Goal: Task Accomplishment & Management: Complete application form

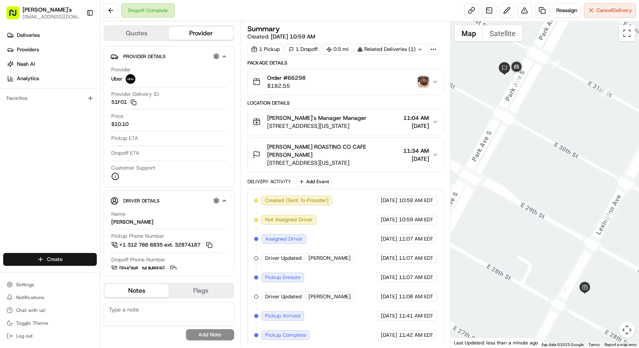
click at [49, 261] on html "[PERSON_NAME]'s [EMAIL_ADDRESS][DOMAIN_NAME] Toggle Sidebar Deliveries Provider…" at bounding box center [319, 174] width 639 height 348
click at [125, 279] on link "Delivery" at bounding box center [145, 275] width 90 height 14
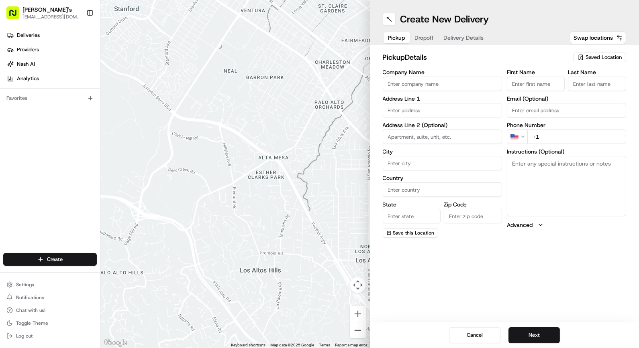
click at [411, 83] on input "Company Name" at bounding box center [442, 84] width 119 height 14
type input "[PERSON_NAME]'s"
type input "[STREET_ADDRESS][US_STATE]"
type input "[US_STATE]"
type input "[GEOGRAPHIC_DATA]"
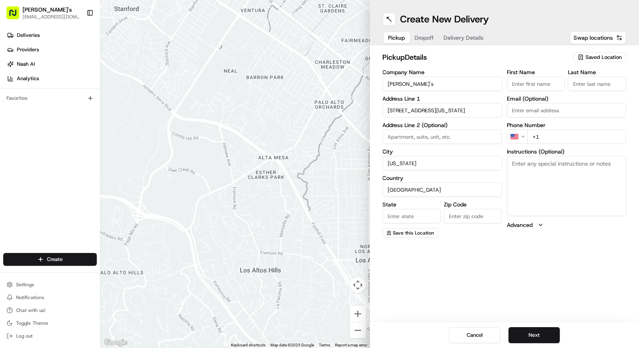
type input "[US_STATE]"
type input "10016"
type input "[PERSON_NAME]"
type input "[EMAIL_ADDRESS][DOMAIN_NAME]"
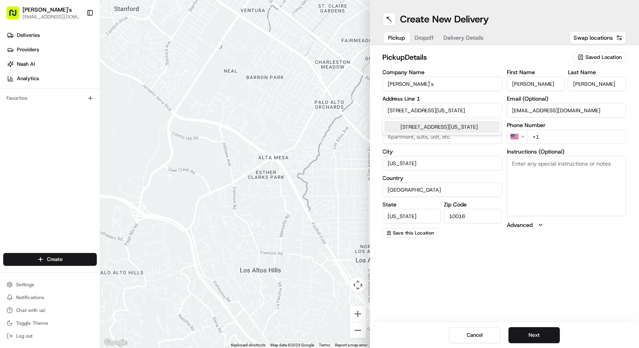
click at [471, 132] on div "[STREET_ADDRESS][US_STATE]" at bounding box center [441, 127] width 115 height 12
type input "NY"
type input "[STREET_ADDRESS]"
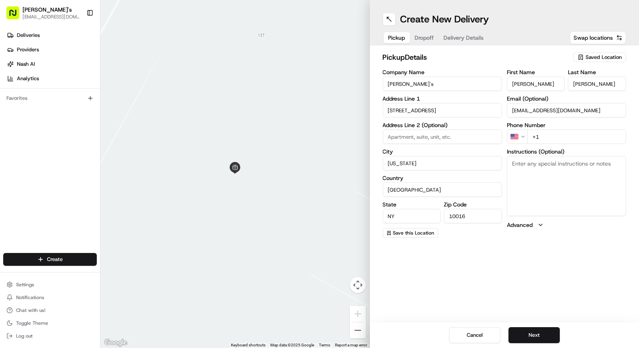
click at [564, 134] on input "+1" at bounding box center [576, 137] width 99 height 14
type input "[PHONE_NUMBER]"
click at [574, 172] on textarea "Instructions (Optional)" at bounding box center [566, 186] width 119 height 60
click at [429, 35] on span "Dropoff" at bounding box center [424, 38] width 19 height 8
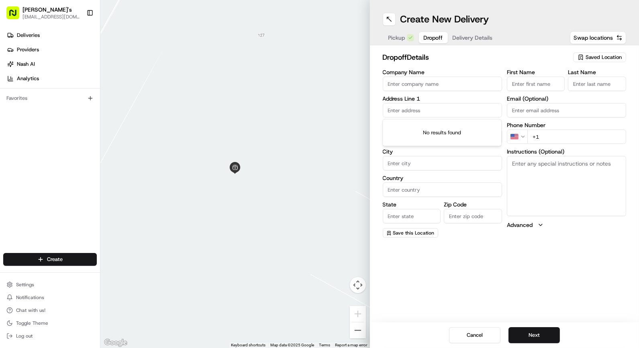
click at [454, 114] on input "text" at bounding box center [442, 110] width 119 height 14
paste input "[PERSON_NAME] [STREET_ADDRESS][PERSON_NAME][US_STATE]"
drag, startPoint x: 403, startPoint y: 109, endPoint x: 319, endPoint y: 114, distance: 84.0
click at [322, 114] on div "← Move left → Move right ↑ Move up ↓ Move down + Zoom in - Zoom out Home Jump l…" at bounding box center [369, 174] width 538 height 348
click at [438, 129] on div "[STREET_ADDRESS][US_STATE]" at bounding box center [441, 127] width 115 height 12
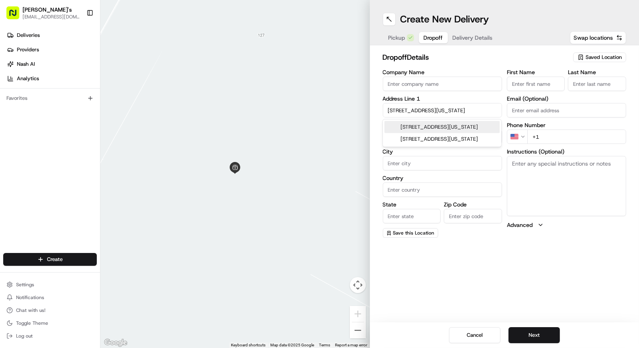
type input "[STREET_ADDRESS]"
type input "[GEOGRAPHIC_DATA]"
type input "NY"
type input "11201"
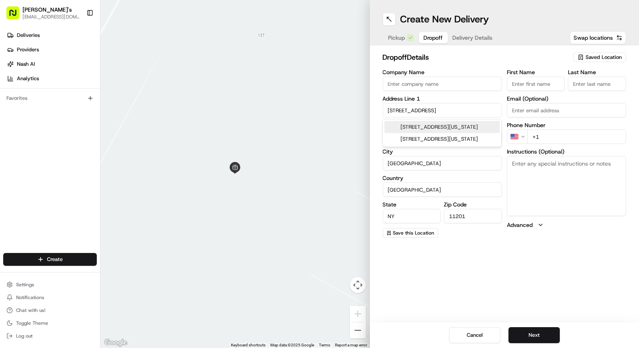
type input "[STREET_ADDRESS]"
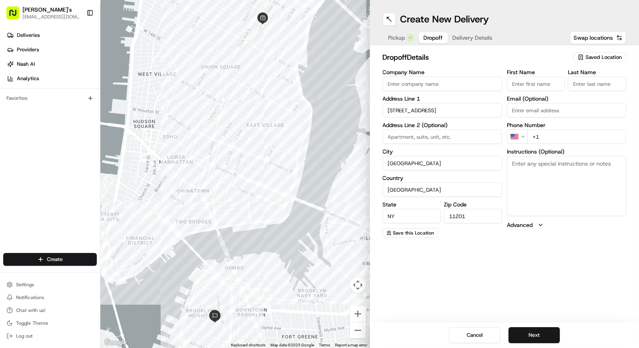
click at [535, 83] on input "First Name" at bounding box center [536, 84] width 58 height 14
paste input "[PERSON_NAME]"
click at [536, 85] on input "[PERSON_NAME]" at bounding box center [536, 84] width 58 height 14
type input "[PERSON_NAME]"
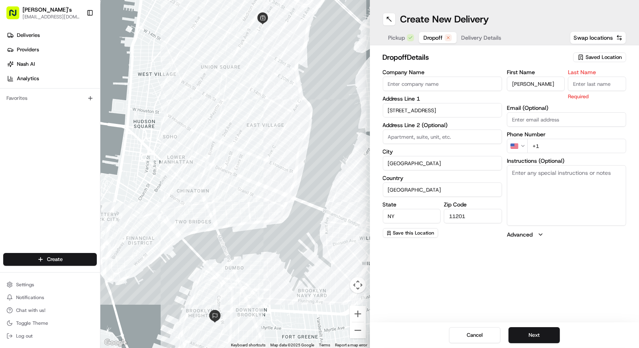
paste input "[PERSON_NAME]"
type input "[PERSON_NAME]"
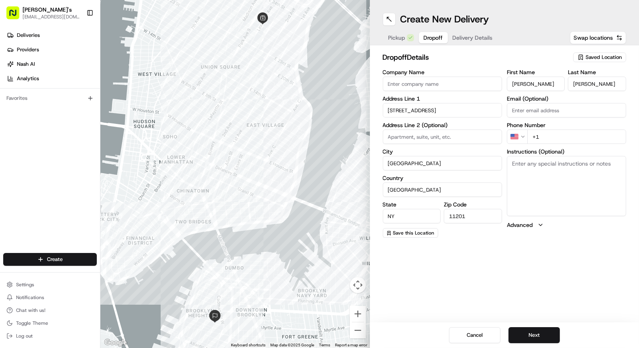
click at [552, 135] on input "+1" at bounding box center [576, 137] width 99 height 14
paste input "[PHONE_NUMBER]"
type input "[PHONE_NUMBER]"
click at [567, 175] on textarea "Instructions (Optional)" at bounding box center [566, 186] width 119 height 60
type textarea "Call when here deliver to customer"
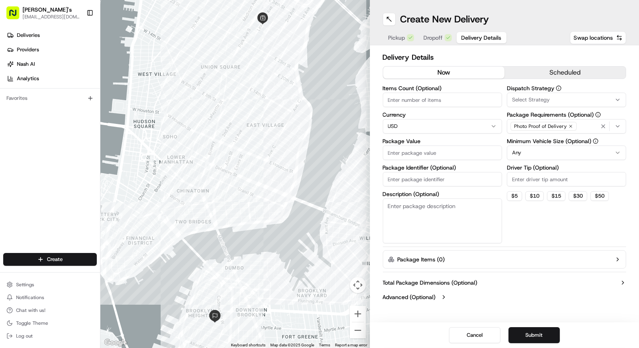
click at [465, 41] on span "Delivery Details" at bounding box center [481, 38] width 40 height 8
click at [456, 75] on button "now" at bounding box center [443, 73] width 121 height 12
click at [428, 157] on input "Package Value" at bounding box center [442, 153] width 119 height 14
paste input "222.80"
type input "222.80"
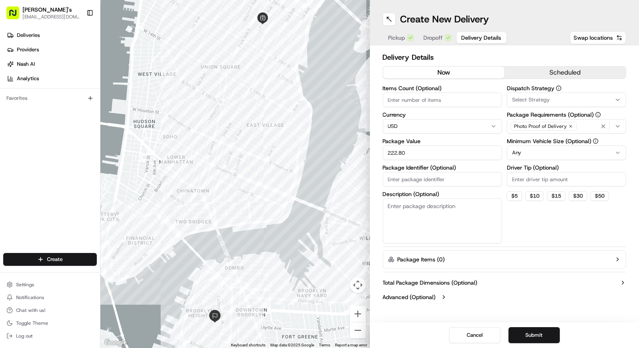
click at [435, 181] on input "Package Identifier (Optional)" at bounding box center [442, 179] width 119 height 14
paste textarea "66303"
type textarea "Order #66303"
click at [529, 196] on button "$ 10" at bounding box center [534, 196] width 18 height 10
type input "10"
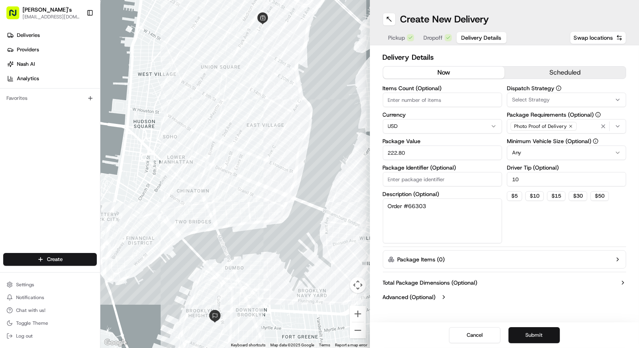
click at [535, 339] on button "Submit" at bounding box center [533, 336] width 51 height 16
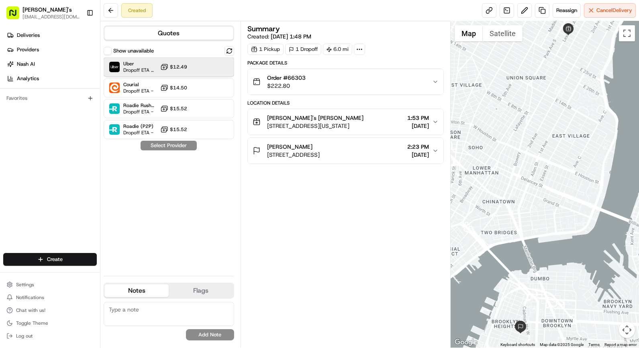
click at [191, 70] on div "Uber Dropoff ETA 1 hour $12.49" at bounding box center [169, 66] width 130 height 19
click at [177, 145] on button "Assign Provider" at bounding box center [168, 146] width 57 height 10
